Goal: Task Accomplishment & Management: Use online tool/utility

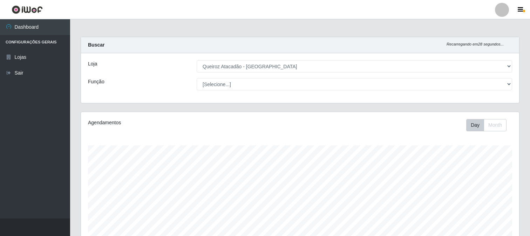
select select "464"
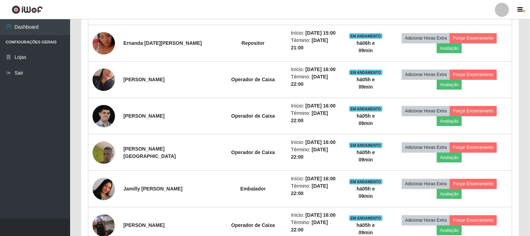
scroll to position [145, 438]
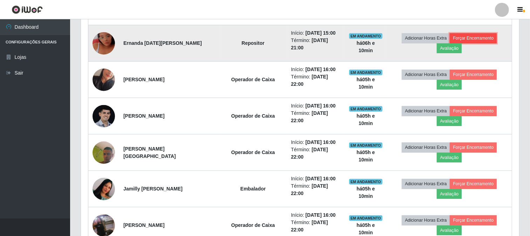
click at [474, 40] on button "Forçar Encerramento" at bounding box center [472, 38] width 47 height 10
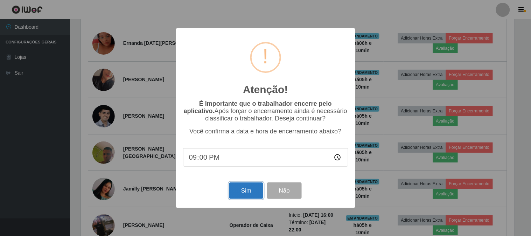
click at [253, 187] on button "Sim" at bounding box center [246, 190] width 34 height 16
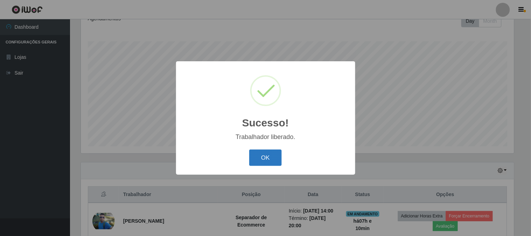
drag, startPoint x: 261, startPoint y: 158, endPoint x: 265, endPoint y: 158, distance: 3.9
click at [263, 158] on button "OK" at bounding box center [265, 158] width 33 height 16
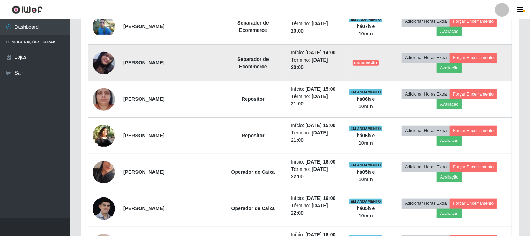
scroll to position [338, 0]
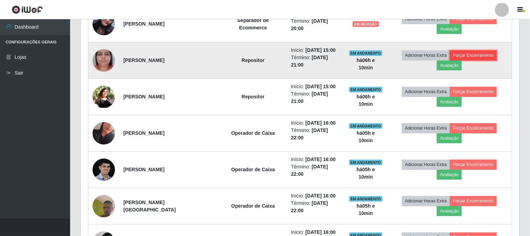
click at [475, 53] on button "Forçar Encerramento" at bounding box center [472, 55] width 47 height 10
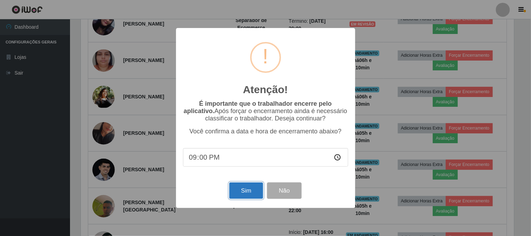
click at [237, 194] on button "Sim" at bounding box center [246, 190] width 34 height 16
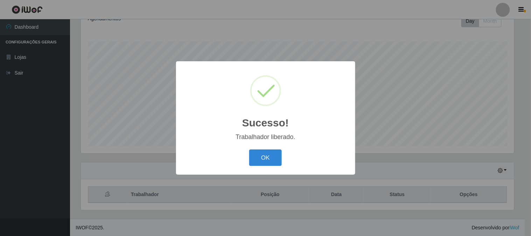
click at [264, 157] on button "OK" at bounding box center [265, 158] width 33 height 16
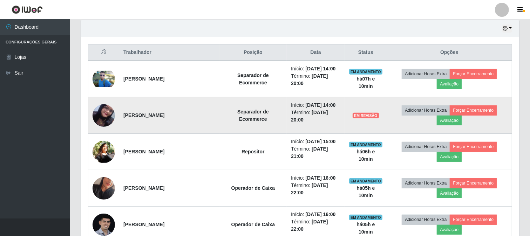
scroll to position [260, 0]
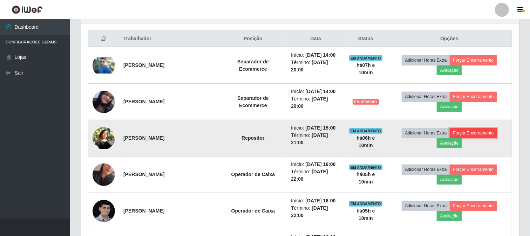
click at [457, 130] on button "Forçar Encerramento" at bounding box center [472, 133] width 47 height 10
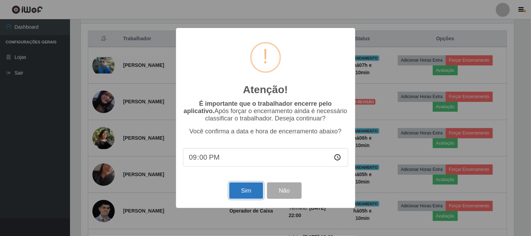
click at [244, 193] on button "Sim" at bounding box center [246, 190] width 34 height 16
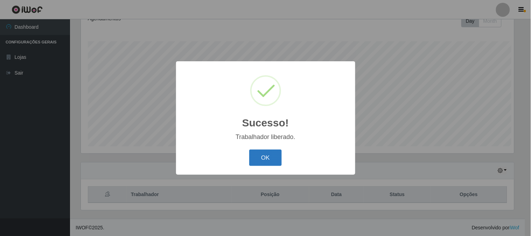
scroll to position [0, 0]
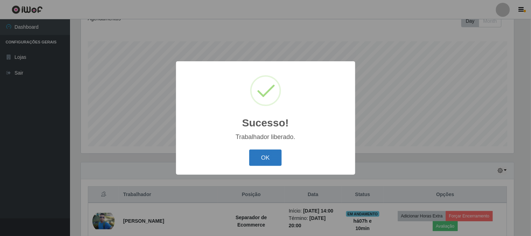
click at [255, 151] on button "OK" at bounding box center [265, 158] width 33 height 16
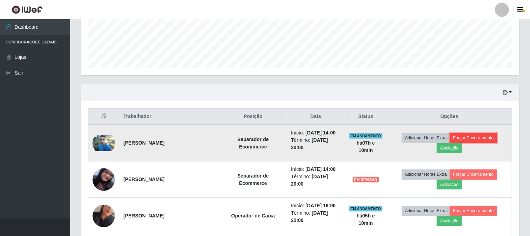
click at [467, 138] on button "Forçar Encerramento" at bounding box center [472, 138] width 47 height 10
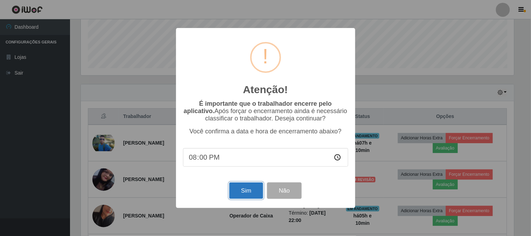
click at [248, 190] on button "Sim" at bounding box center [246, 190] width 34 height 16
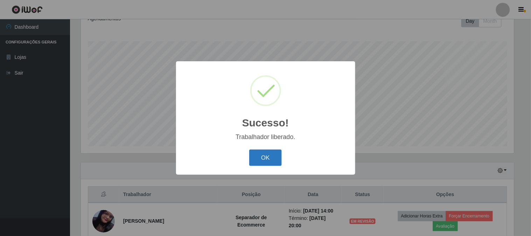
click at [274, 155] on button "OK" at bounding box center [265, 158] width 33 height 16
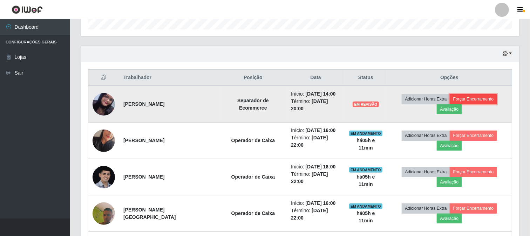
click at [481, 96] on button "Forçar Encerramento" at bounding box center [472, 99] width 47 height 10
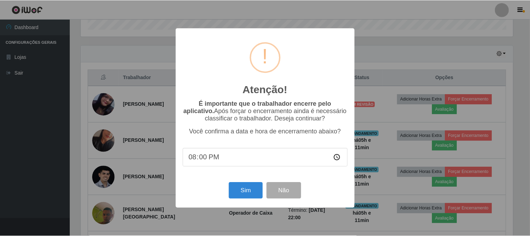
scroll to position [145, 433]
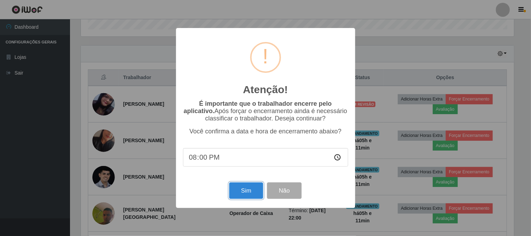
click at [242, 187] on button "Sim" at bounding box center [246, 190] width 34 height 16
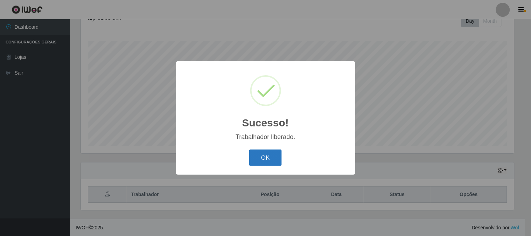
click at [262, 158] on button "OK" at bounding box center [265, 158] width 33 height 16
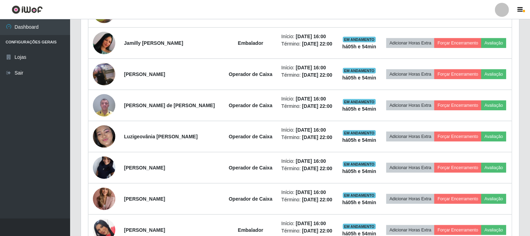
scroll to position [377, 0]
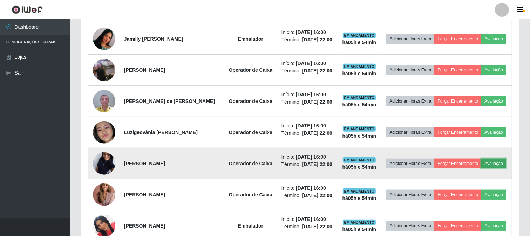
click at [487, 163] on button "Avaliação" at bounding box center [493, 164] width 25 height 10
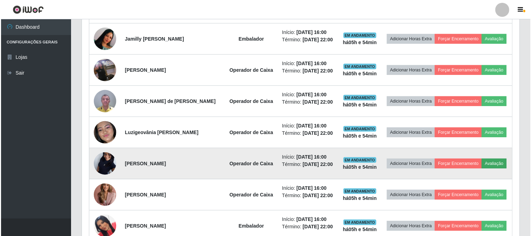
scroll to position [145, 433]
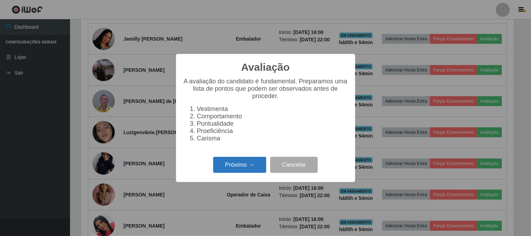
click at [241, 172] on button "Próximo →" at bounding box center [239, 165] width 53 height 16
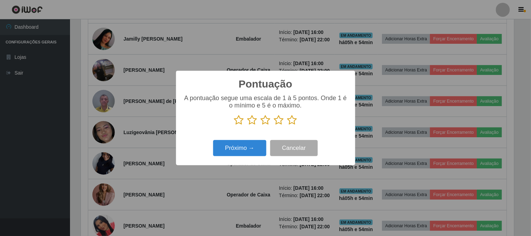
click at [297, 120] on icon at bounding box center [293, 120] width 10 height 11
click at [288, 125] on input "radio" at bounding box center [288, 125] width 0 height 0
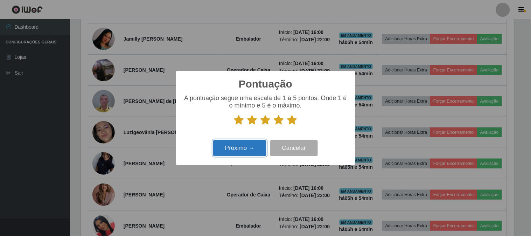
click at [248, 152] on button "Próximo →" at bounding box center [239, 148] width 53 height 16
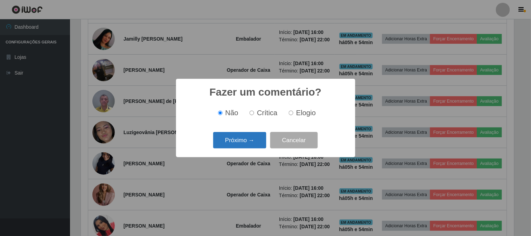
click at [249, 139] on button "Próximo →" at bounding box center [239, 140] width 53 height 16
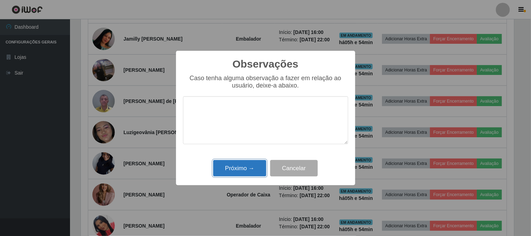
click at [248, 168] on button "Próximo →" at bounding box center [239, 168] width 53 height 16
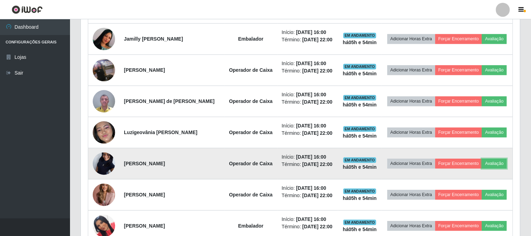
scroll to position [145, 438]
click at [469, 165] on button "Forçar Encerramento" at bounding box center [457, 164] width 47 height 10
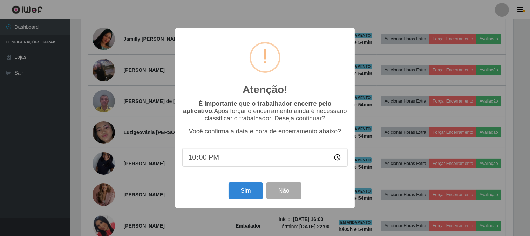
scroll to position [145, 433]
click at [252, 193] on button "Sim" at bounding box center [246, 190] width 34 height 16
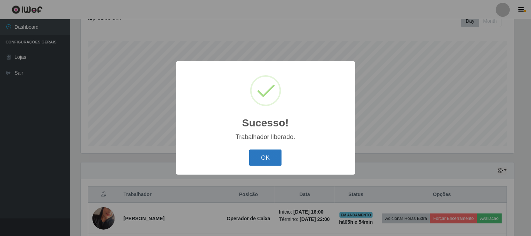
click at [261, 162] on button "OK" at bounding box center [265, 158] width 33 height 16
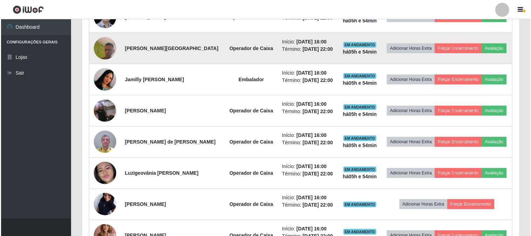
scroll to position [338, 0]
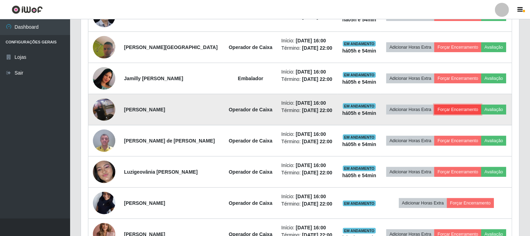
click at [468, 109] on button "Forçar Encerramento" at bounding box center [457, 110] width 47 height 10
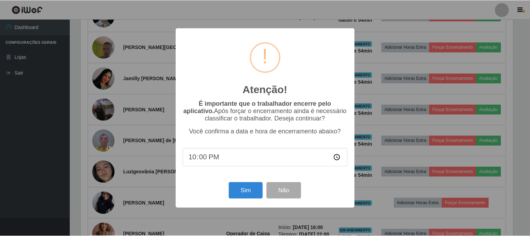
scroll to position [145, 433]
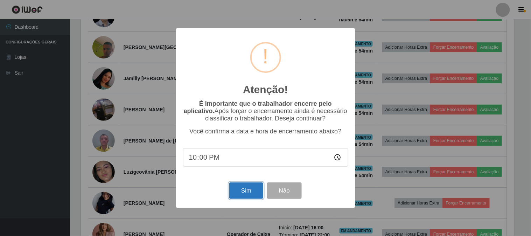
click at [251, 193] on button "Sim" at bounding box center [246, 190] width 34 height 16
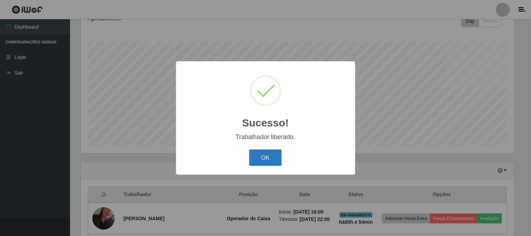
click at [270, 155] on button "OK" at bounding box center [265, 158] width 33 height 16
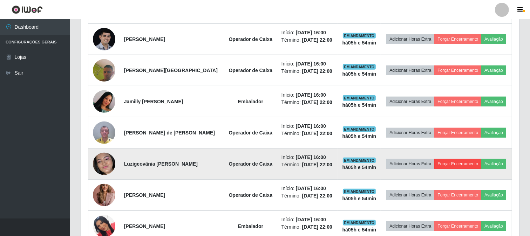
scroll to position [315, 0]
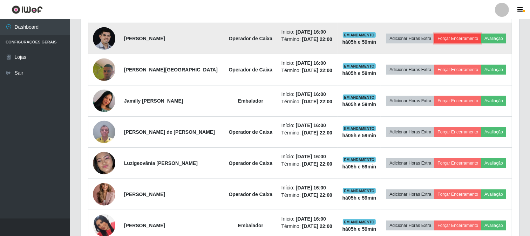
click at [464, 40] on button "Forçar Encerramento" at bounding box center [457, 39] width 47 height 10
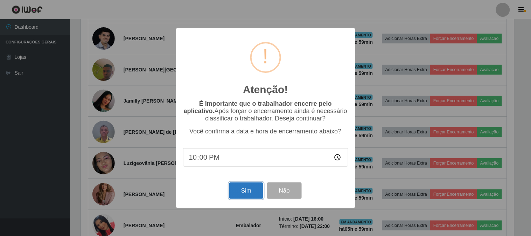
click at [248, 190] on button "Sim" at bounding box center [246, 190] width 34 height 16
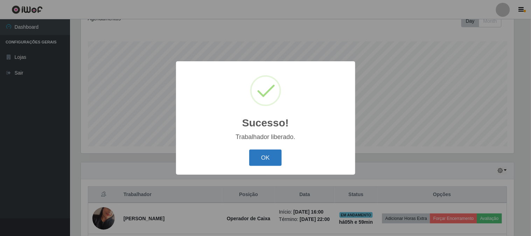
click at [268, 155] on button "OK" at bounding box center [265, 158] width 33 height 16
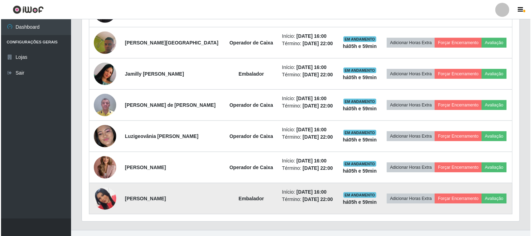
scroll to position [323, 0]
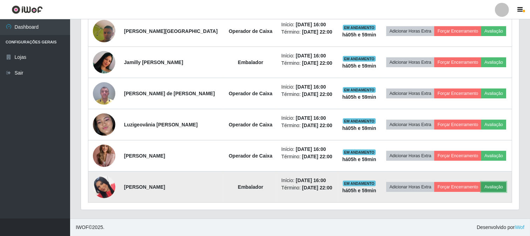
click at [488, 187] on button "Avaliação" at bounding box center [493, 187] width 25 height 10
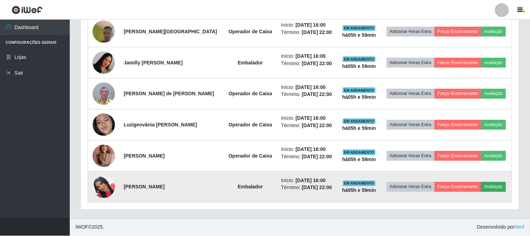
scroll to position [145, 433]
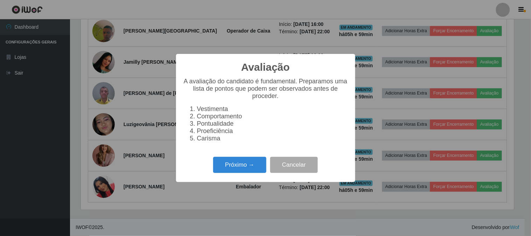
click at [210, 174] on div "Próximo → Cancelar" at bounding box center [265, 165] width 165 height 20
click at [387, 64] on div "Avaliação × A avaliação do candidato é fundamental. Preparamos uma lista de pon…" at bounding box center [265, 118] width 531 height 236
click at [311, 165] on button "Cancelar" at bounding box center [294, 165] width 48 height 16
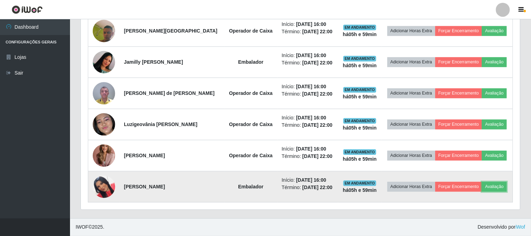
scroll to position [145, 438]
click at [447, 184] on button "Forçar Encerramento" at bounding box center [457, 187] width 47 height 10
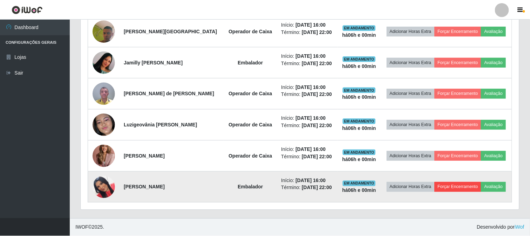
scroll to position [145, 433]
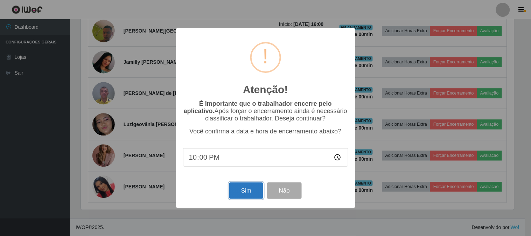
click at [243, 199] on button "Sim" at bounding box center [246, 190] width 34 height 16
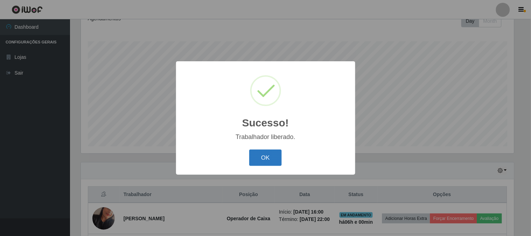
click at [260, 161] on button "OK" at bounding box center [265, 158] width 33 height 16
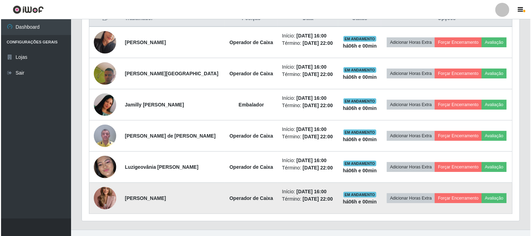
scroll to position [291, 0]
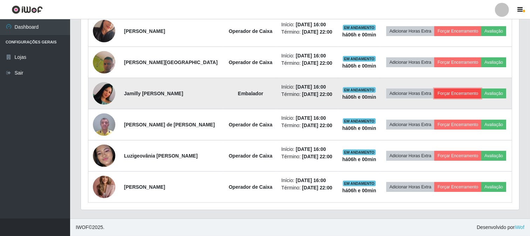
click at [454, 95] on button "Forçar Encerramento" at bounding box center [457, 94] width 47 height 10
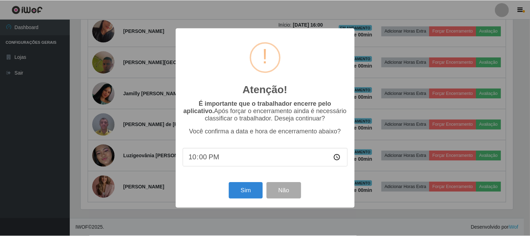
scroll to position [145, 433]
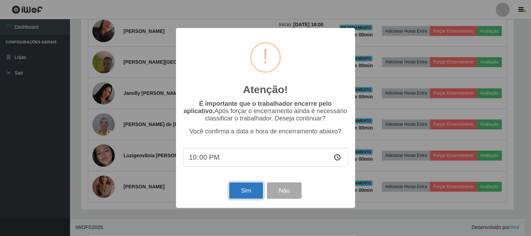
click at [250, 186] on button "Sim" at bounding box center [246, 190] width 34 height 16
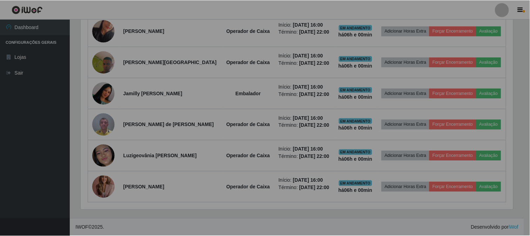
scroll to position [350061, 349768]
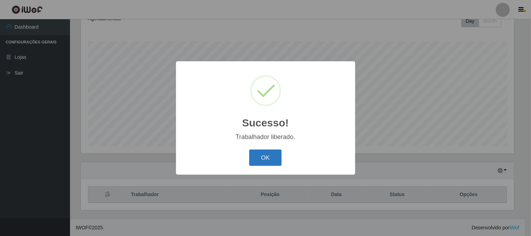
click at [256, 159] on button "OK" at bounding box center [265, 158] width 33 height 16
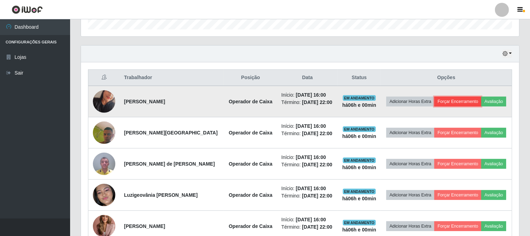
click at [471, 101] on button "Forçar Encerramento" at bounding box center [457, 102] width 47 height 10
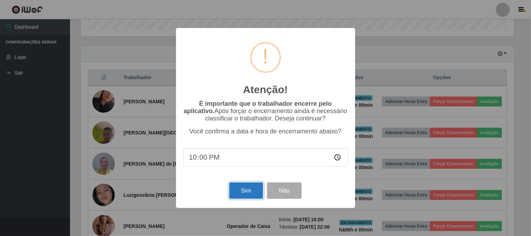
click at [244, 190] on button "Sim" at bounding box center [246, 190] width 34 height 16
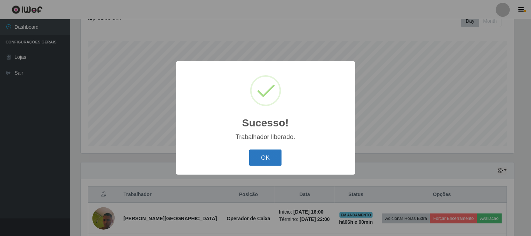
click at [268, 157] on button "OK" at bounding box center [265, 158] width 33 height 16
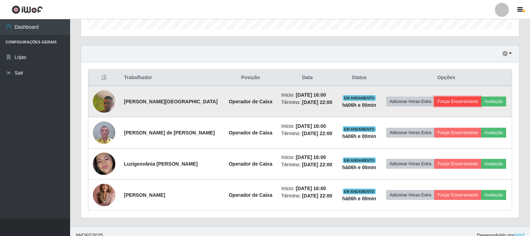
click at [461, 99] on button "Forçar Encerramento" at bounding box center [457, 102] width 47 height 10
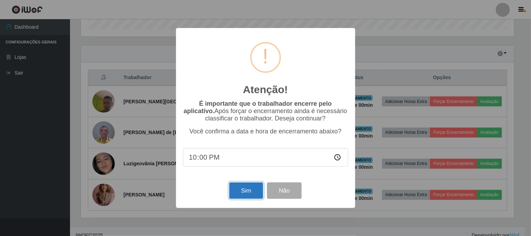
click at [250, 185] on button "Sim" at bounding box center [246, 190] width 34 height 16
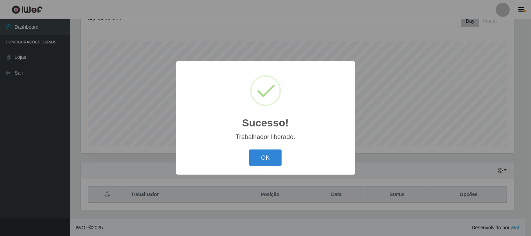
click at [269, 151] on button "OK" at bounding box center [265, 158] width 33 height 16
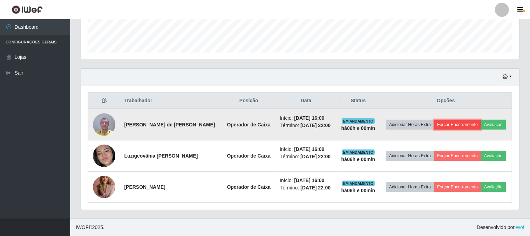
click at [446, 123] on button "Forçar Encerramento" at bounding box center [457, 125] width 47 height 10
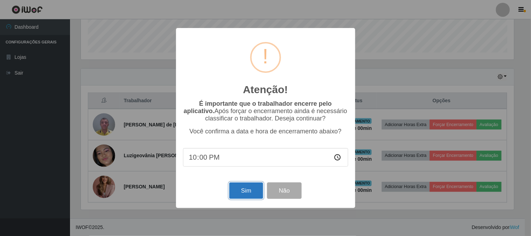
click at [237, 187] on button "Sim" at bounding box center [246, 190] width 34 height 16
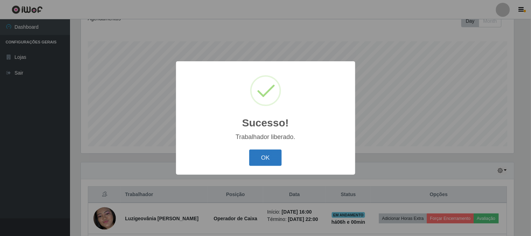
click at [256, 162] on button "OK" at bounding box center [265, 158] width 33 height 16
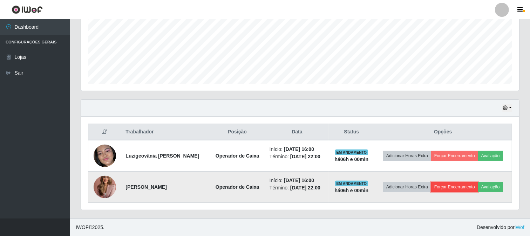
click at [473, 188] on button "Forçar Encerramento" at bounding box center [454, 187] width 47 height 10
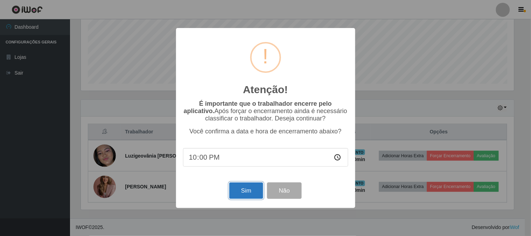
click at [243, 192] on button "Sim" at bounding box center [246, 190] width 34 height 16
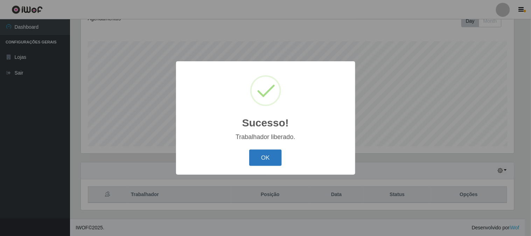
click at [274, 159] on button "OK" at bounding box center [265, 158] width 33 height 16
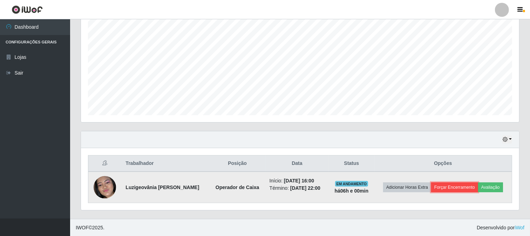
click at [447, 182] on button "Forçar Encerramento" at bounding box center [454, 187] width 47 height 10
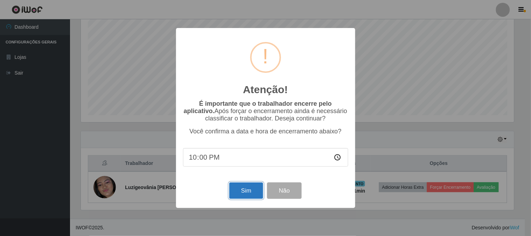
click at [240, 185] on button "Sim" at bounding box center [246, 190] width 34 height 16
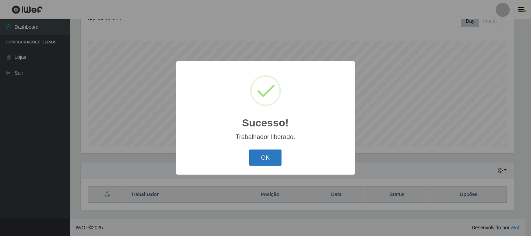
click at [256, 155] on button "OK" at bounding box center [265, 158] width 33 height 16
